Goal: Task Accomplishment & Management: Manage account settings

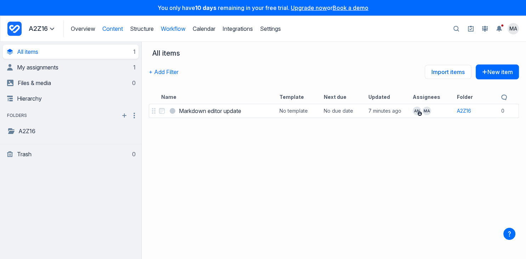
click at [181, 28] on link "Workflow" at bounding box center [173, 28] width 25 height 7
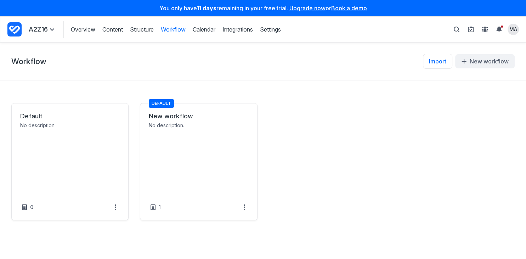
select select "*****"
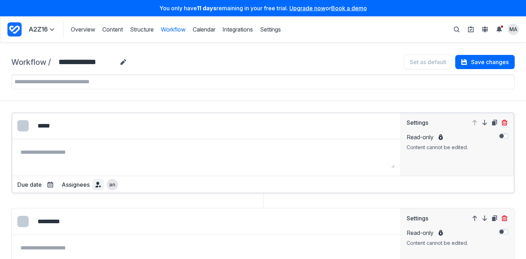
click at [97, 179] on summary at bounding box center [98, 184] width 11 height 11
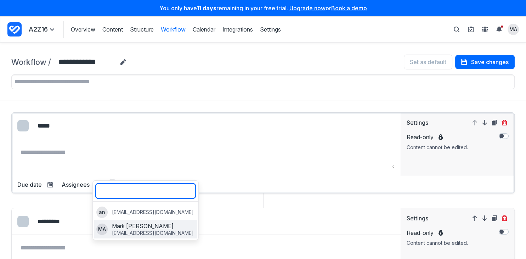
scroll to position [41, 0]
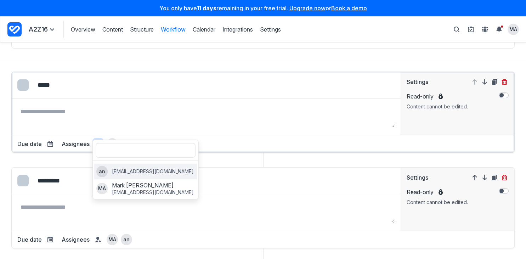
click at [136, 173] on label "an antony3192@yopmail.com" at bounding box center [145, 172] width 103 height 16
click at [231, 146] on div "Edit colour Select colour: #338BFF Select colour: #FADA38 Select colour: #EB475…" at bounding box center [263, 112] width 504 height 81
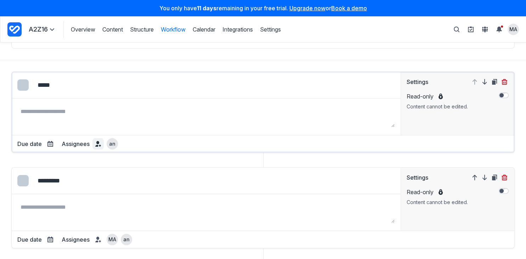
click at [98, 143] on icon at bounding box center [98, 144] width 6 height 6
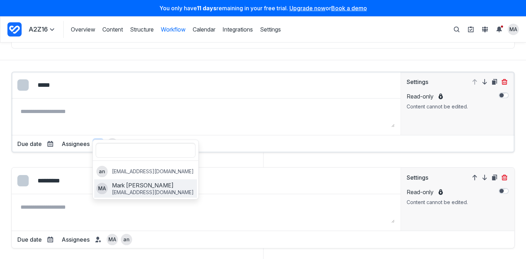
click at [114, 184] on p "Mark Antony" at bounding box center [153, 185] width 82 height 8
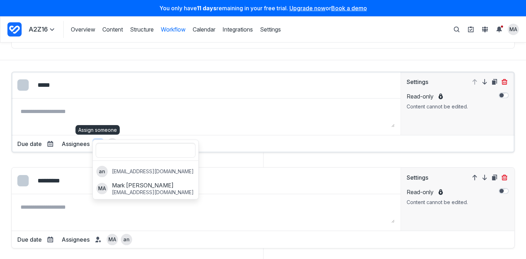
click at [250, 143] on div "Due date Dynamic Fixed Duration value * Select the period of time **** ***** **…" at bounding box center [263, 141] width 503 height 12
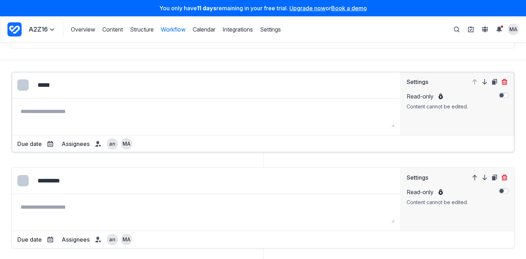
scroll to position [0, 0]
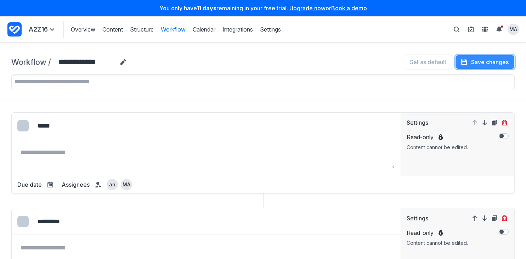
click at [504, 61] on button "Save changes" at bounding box center [486, 62] width 60 height 14
click at [87, 30] on link "Overview" at bounding box center [83, 30] width 24 height 8
